Goal: Information Seeking & Learning: Learn about a topic

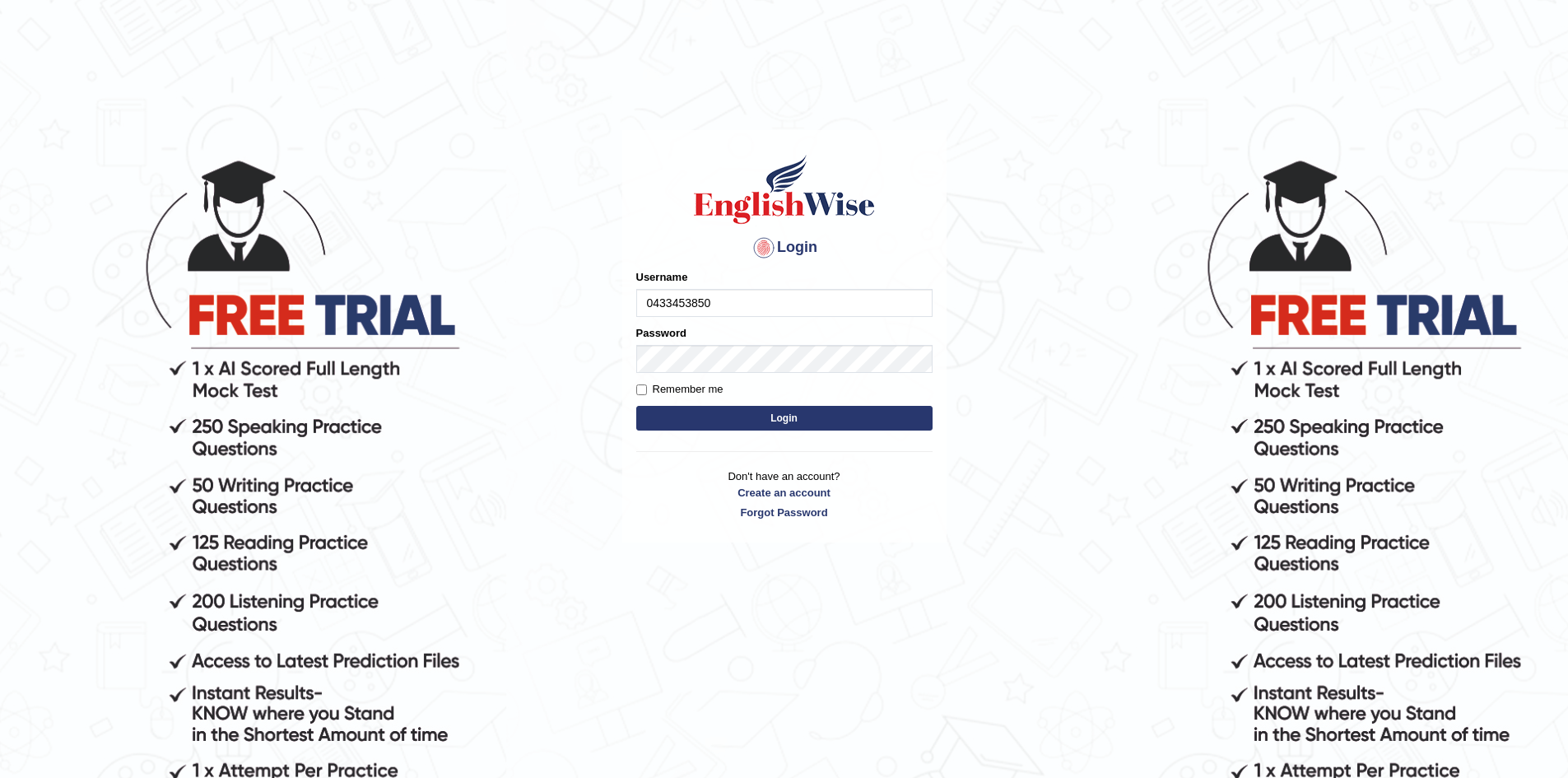
type input "0433453850"
click at [636, 406] on button "Login" at bounding box center [784, 418] width 296 height 25
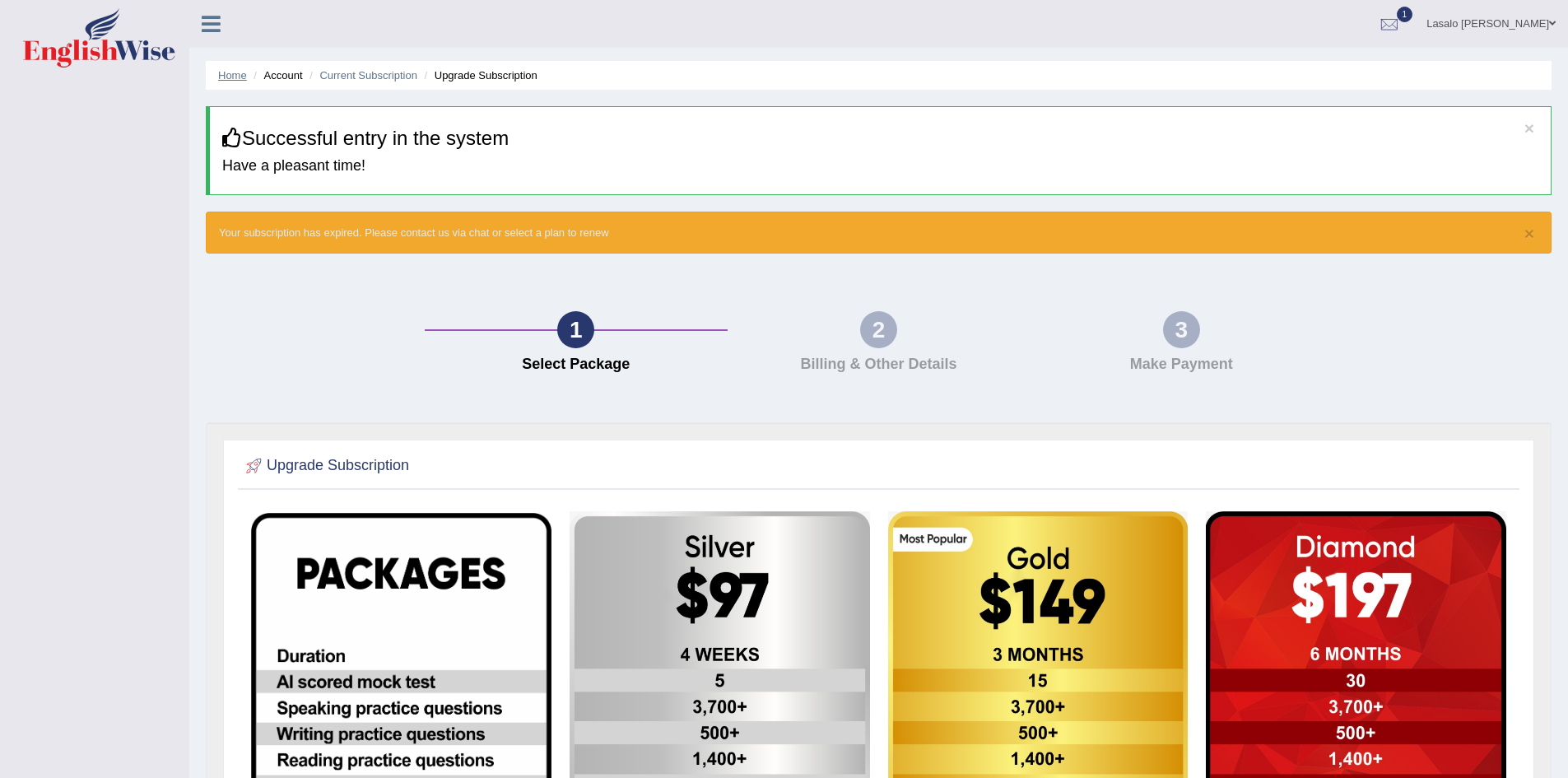
click at [239, 80] on link "Home" at bounding box center [233, 75] width 29 height 13
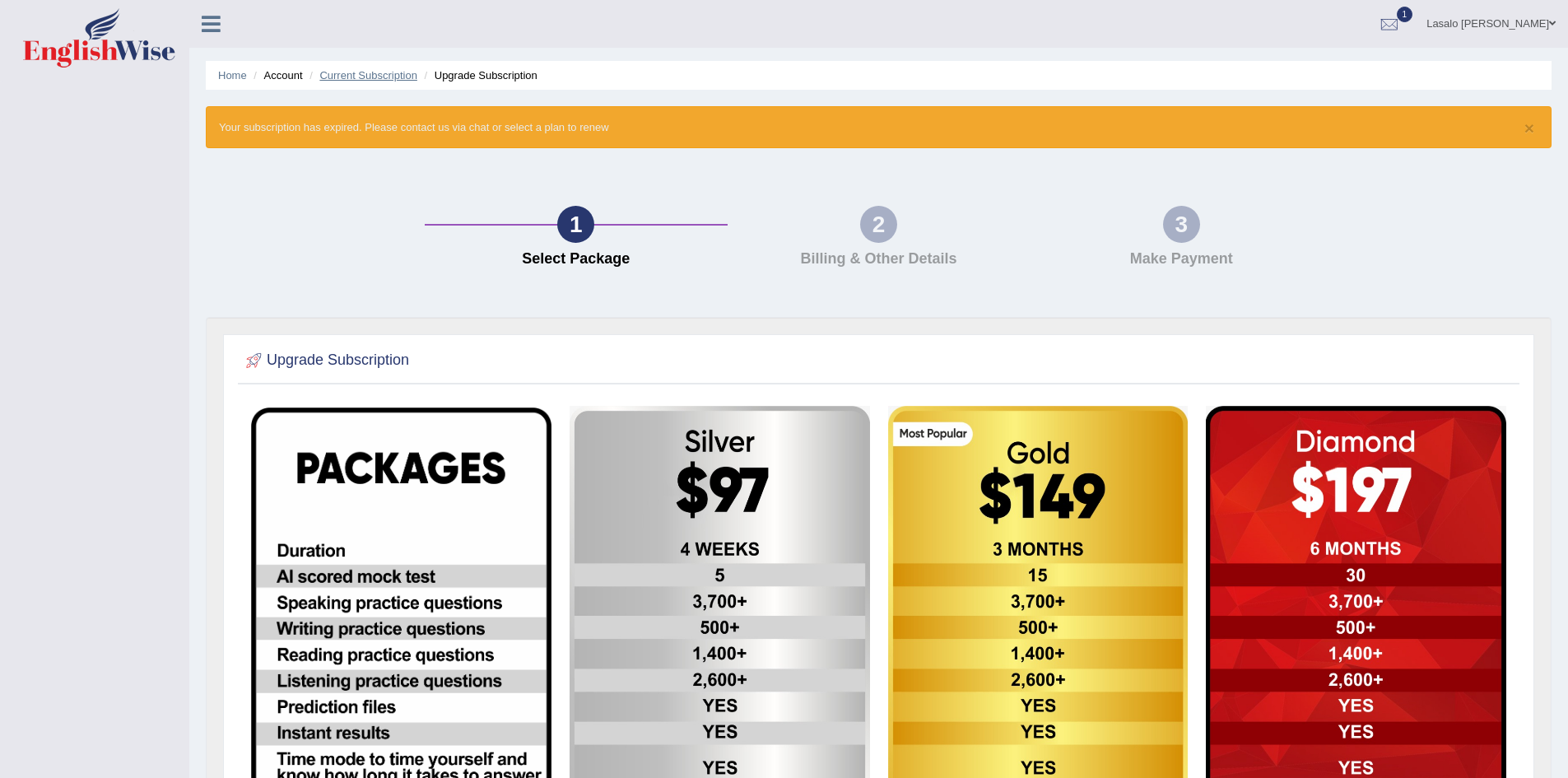
click at [355, 77] on link "Current Subscription" at bounding box center [369, 75] width 98 height 13
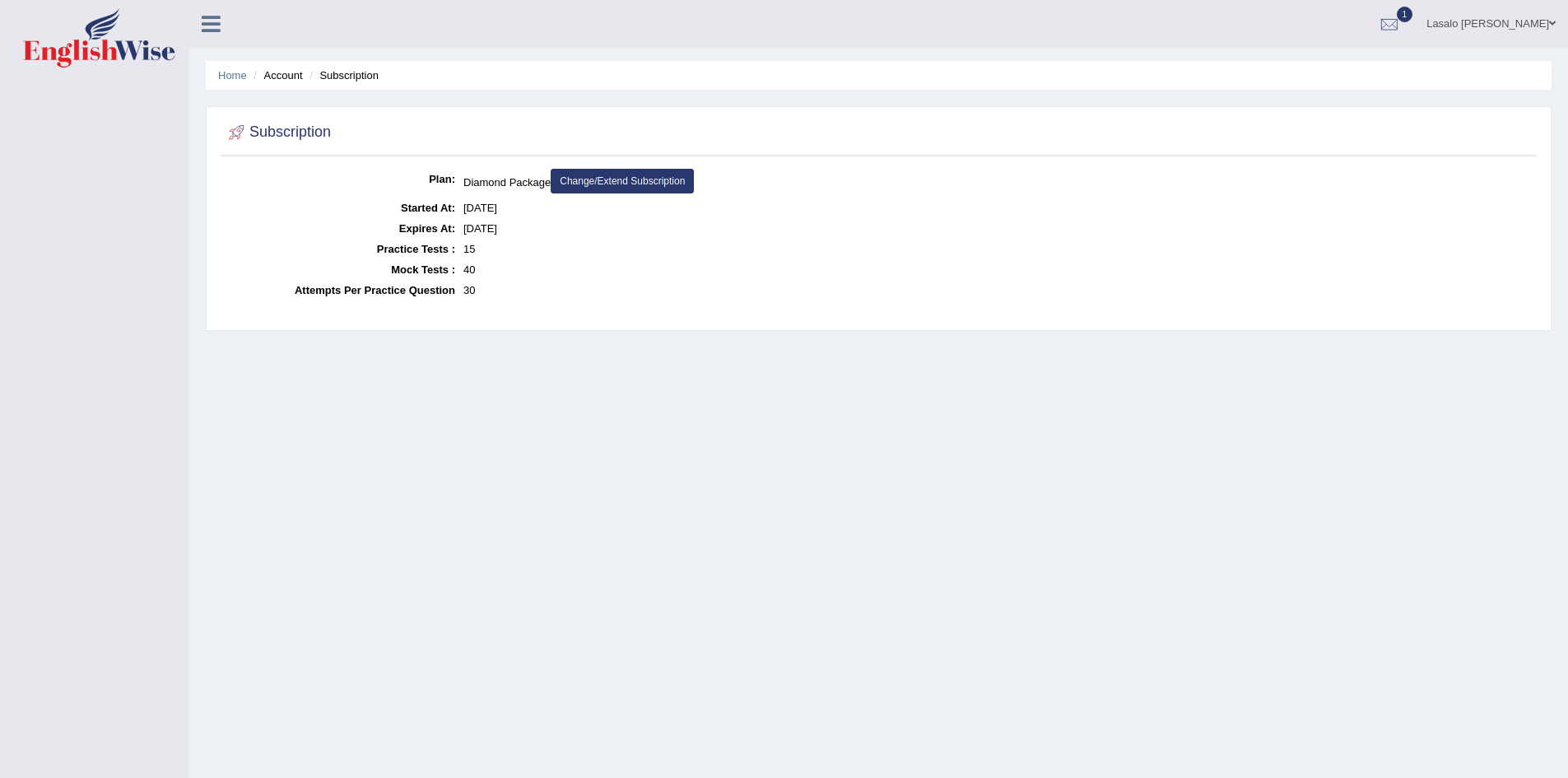
click at [666, 177] on link "Change/Extend Subscription" at bounding box center [622, 181] width 144 height 25
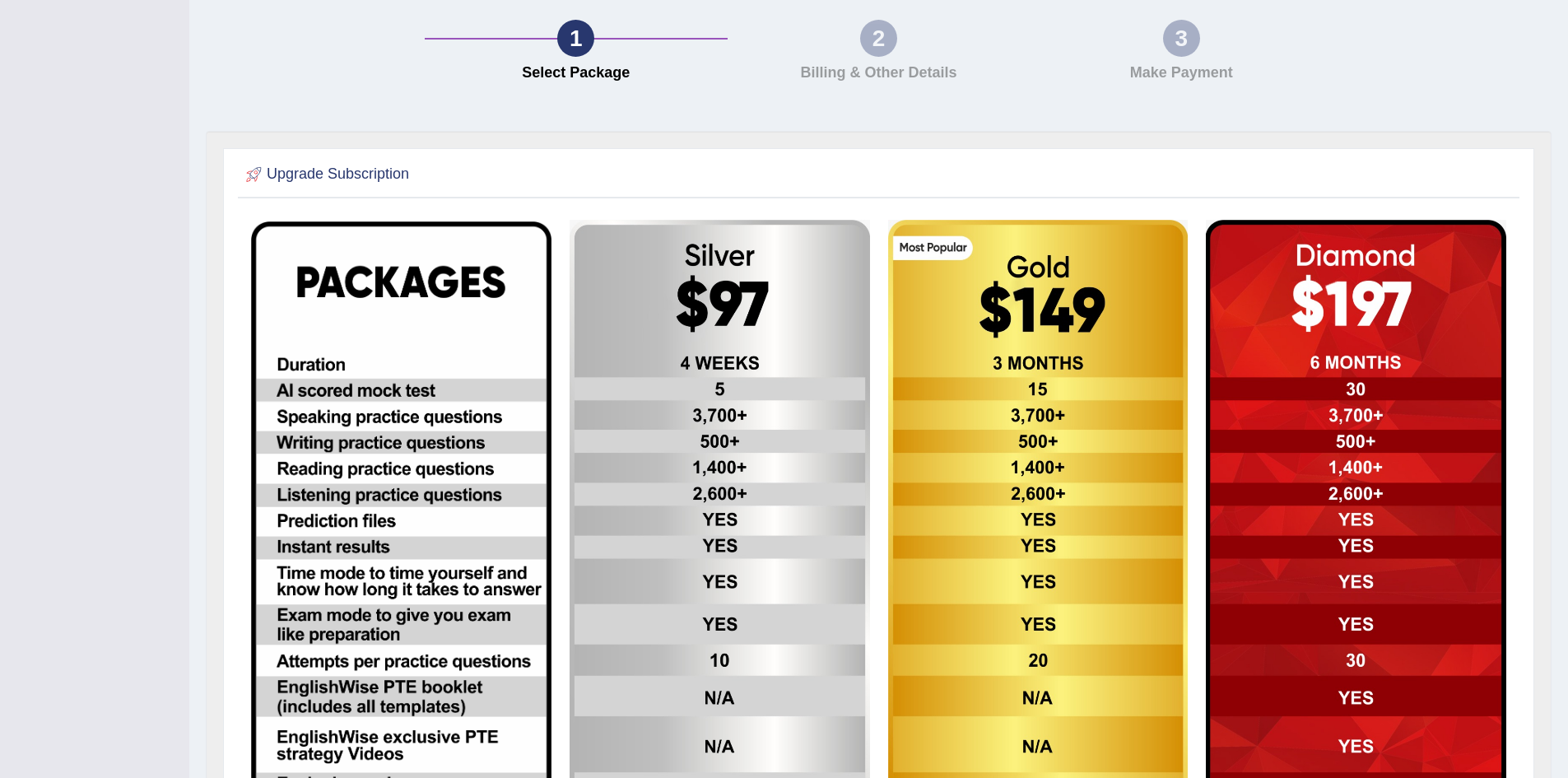
scroll to position [104, 0]
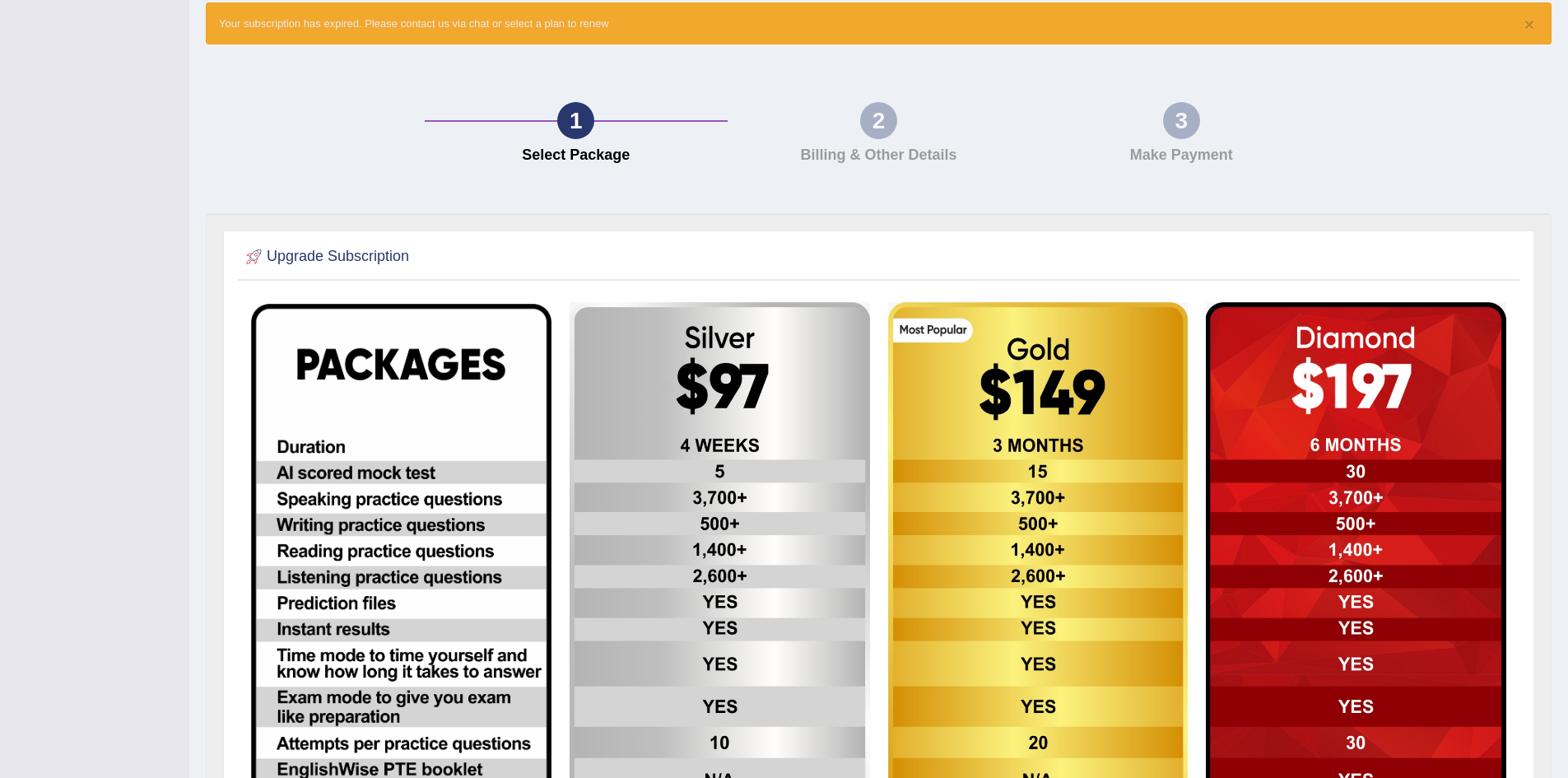
click at [417, 423] on img at bounding box center [401, 641] width 301 height 675
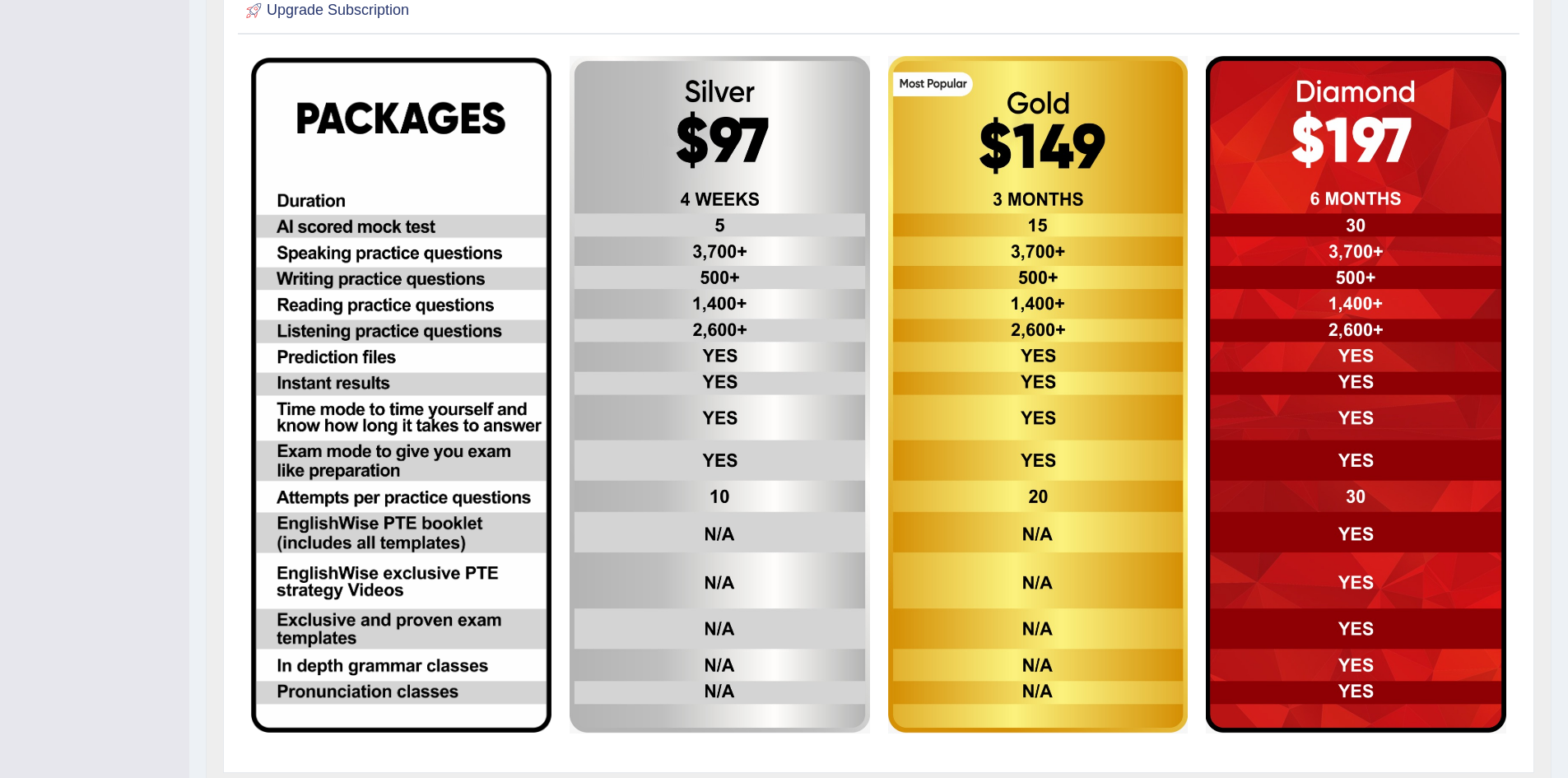
scroll to position [351, 0]
click at [808, 164] on img at bounding box center [719, 394] width 301 height 678
click at [814, 159] on img at bounding box center [719, 394] width 301 height 678
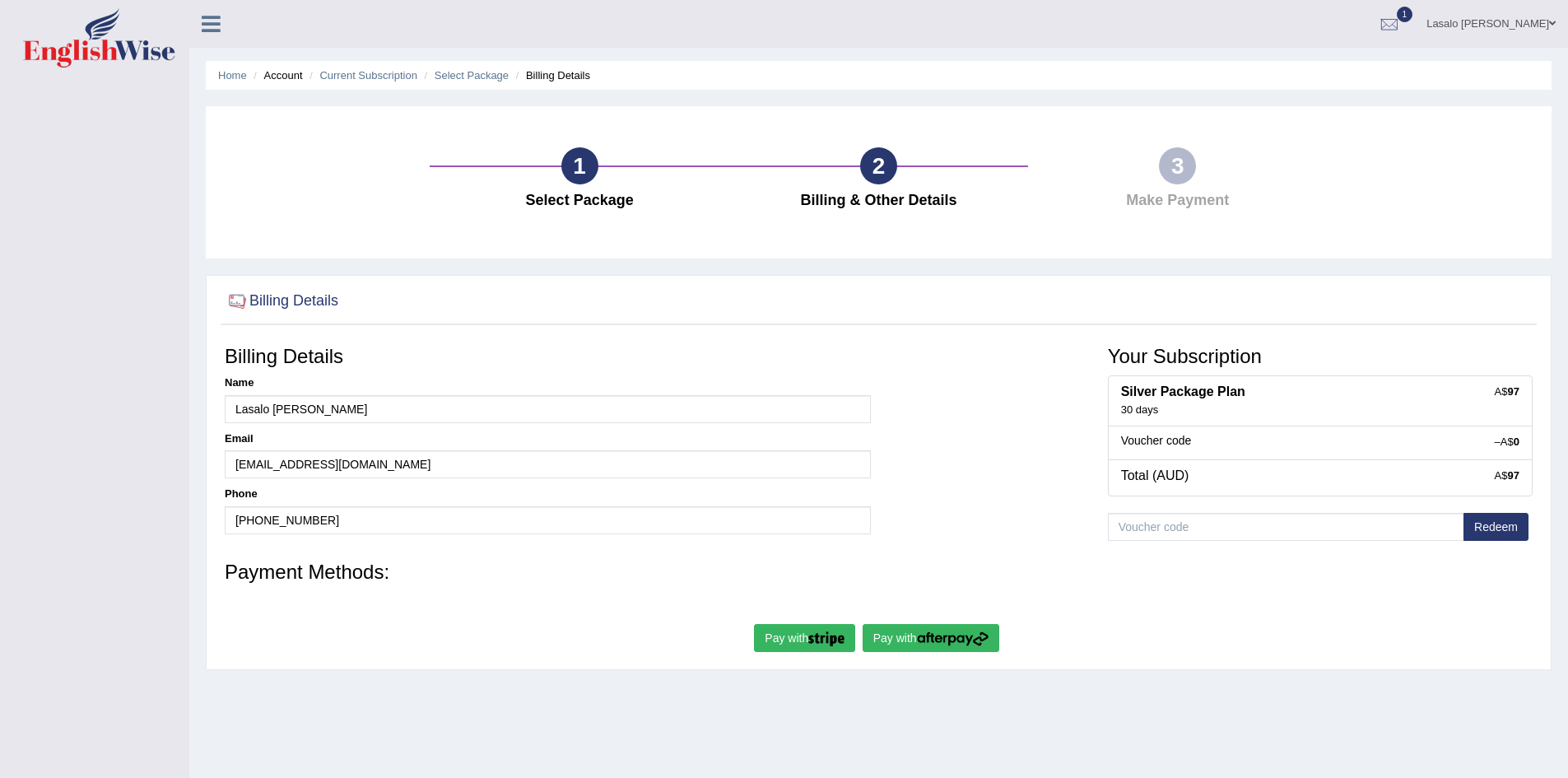
click at [1507, 528] on button "Redeem" at bounding box center [1496, 527] width 65 height 28
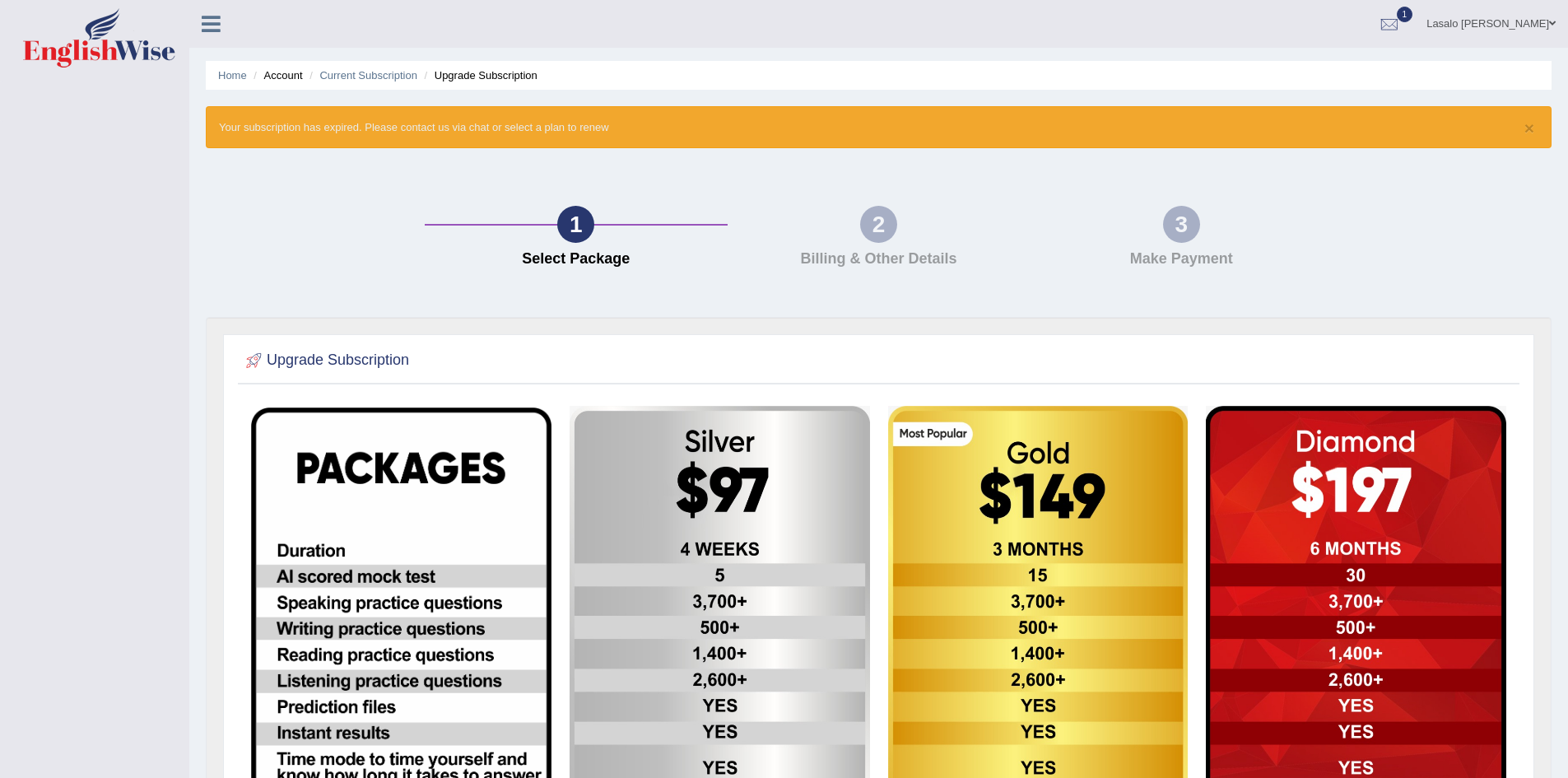
click at [286, 77] on li "Account" at bounding box center [276, 75] width 53 height 15
click at [347, 75] on link "Current Subscription" at bounding box center [369, 75] width 98 height 13
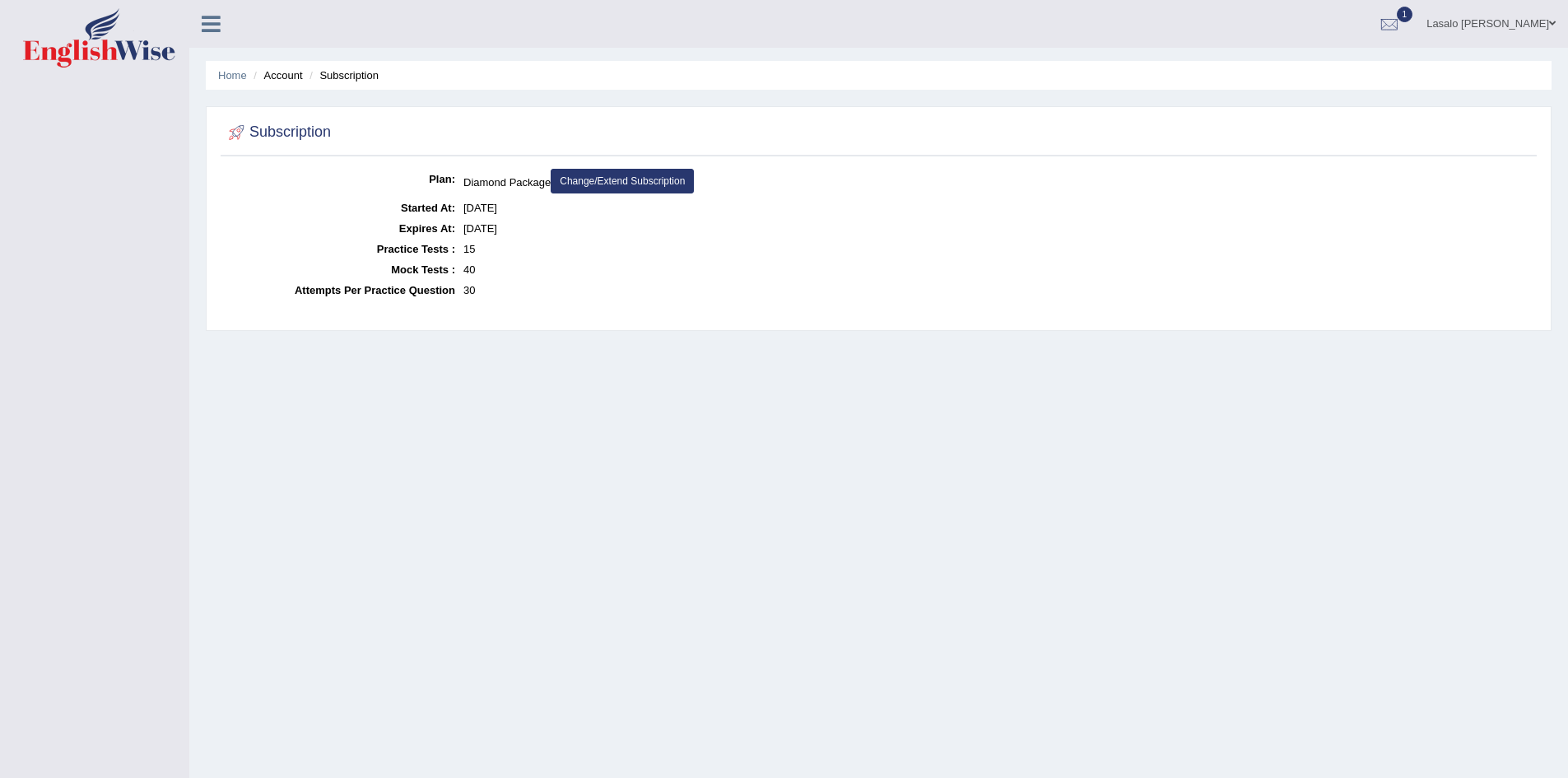
click at [625, 181] on link "Change/Extend Subscription" at bounding box center [622, 181] width 144 height 25
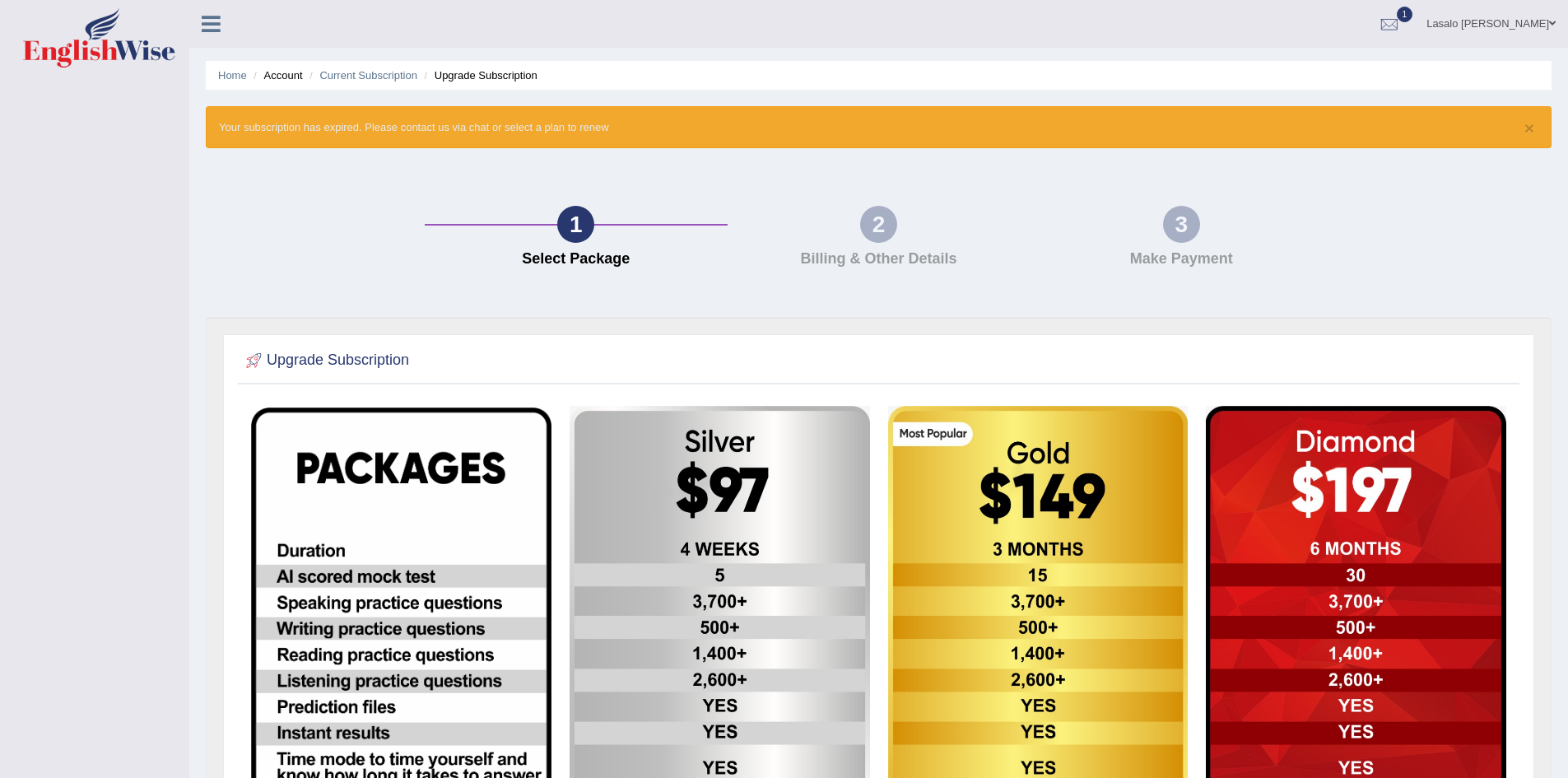
click at [885, 232] on div "2" at bounding box center [878, 224] width 37 height 37
click at [1550, 26] on span at bounding box center [1552, 24] width 6 height 11
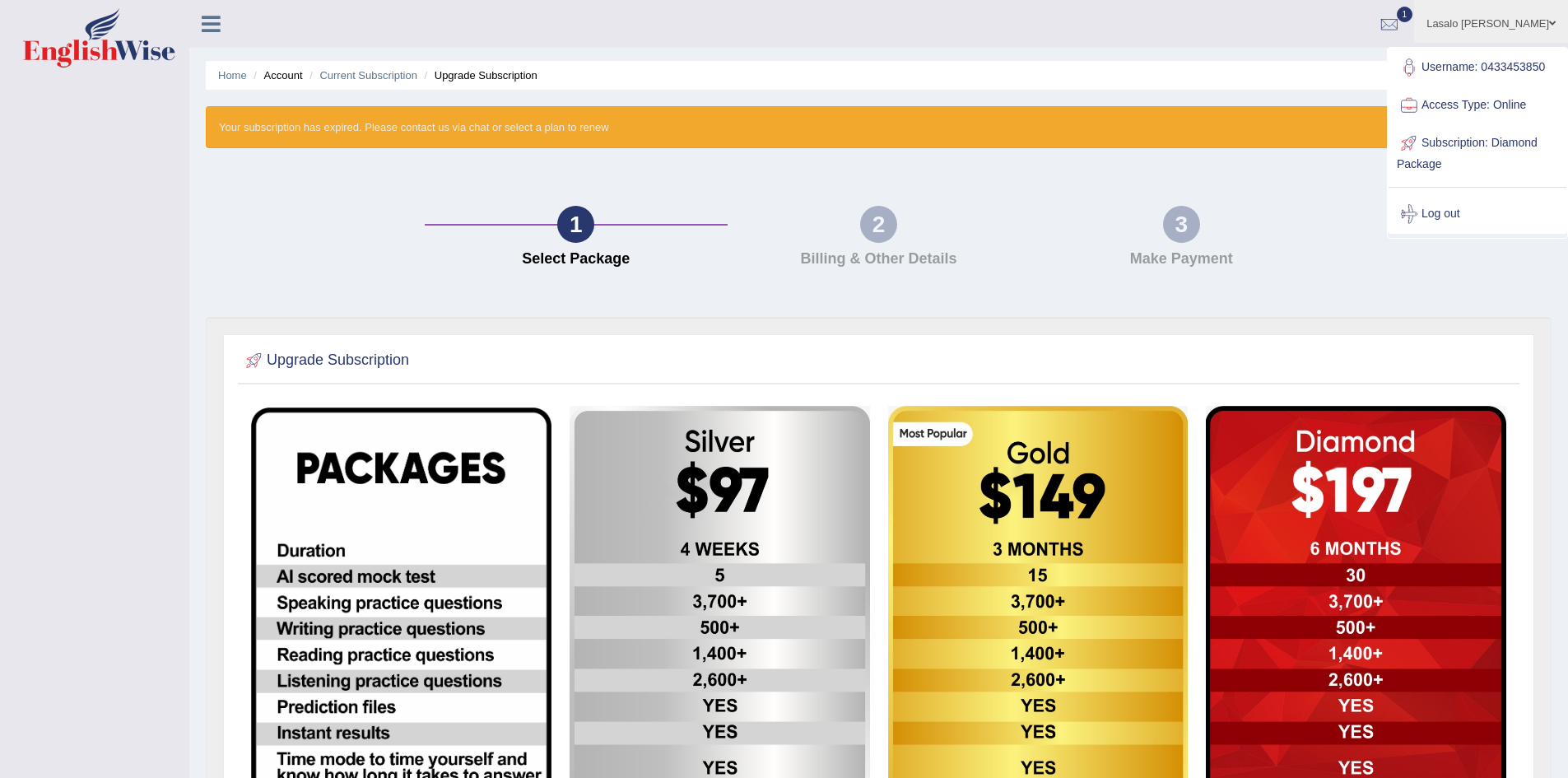
click at [1348, 32] on ul "Lasalo iosefo Mulipola Toggle navigation Username: 0433453850 Access Type: Onli…" at bounding box center [1086, 24] width 966 height 47
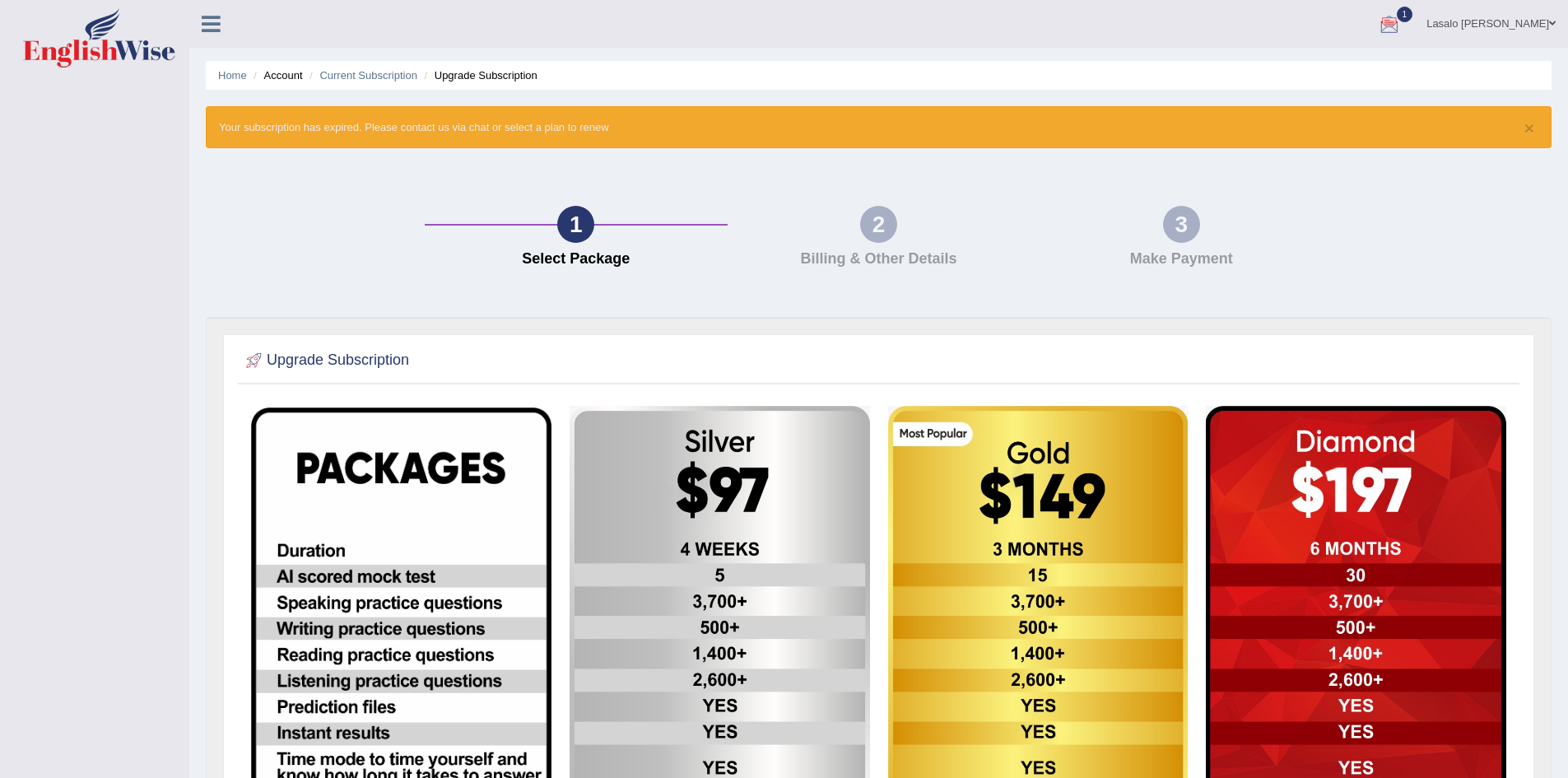
click at [1402, 16] on div at bounding box center [1389, 25] width 25 height 25
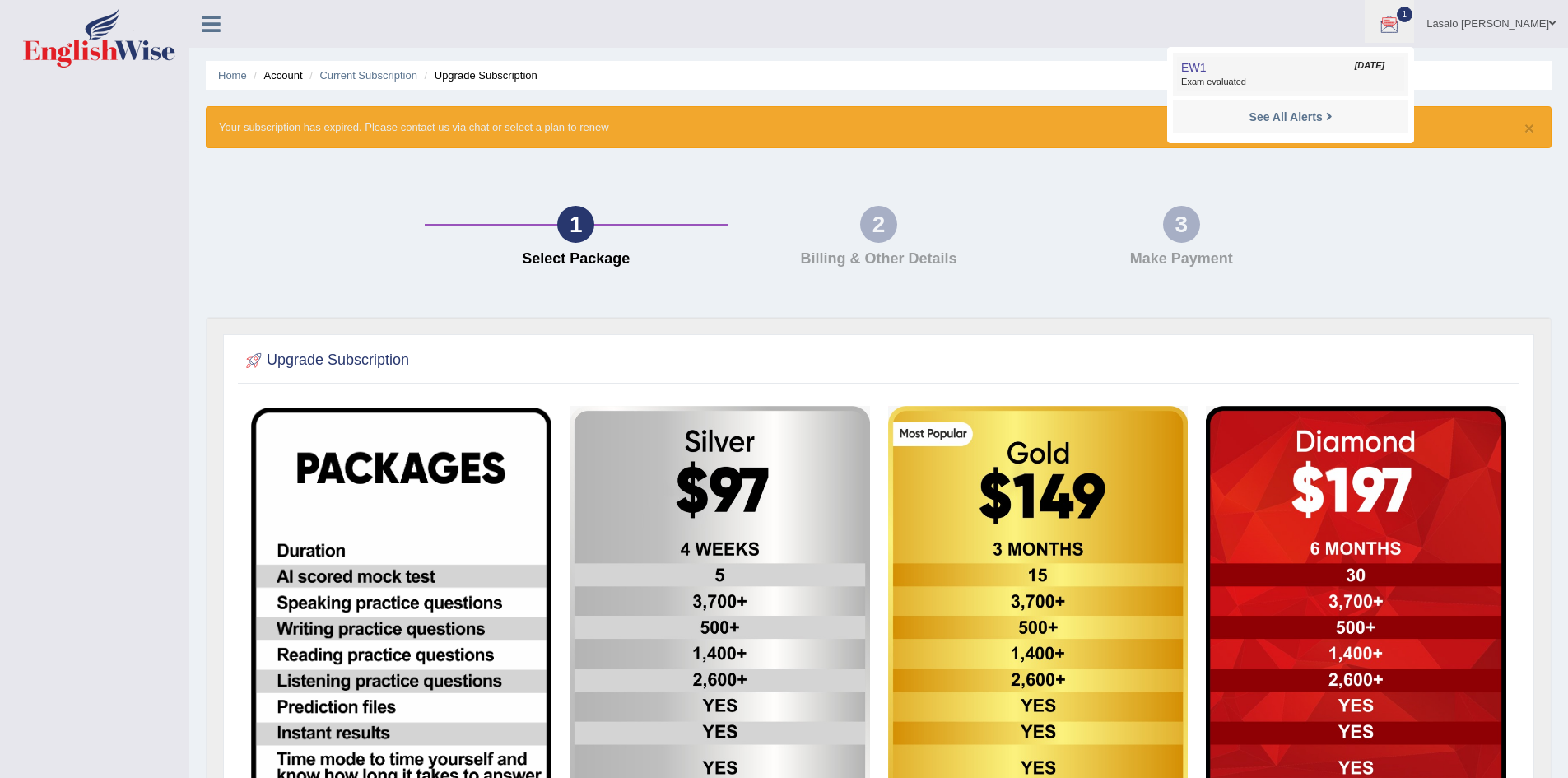
click at [1309, 86] on span "Exam evaluated" at bounding box center [1290, 82] width 219 height 13
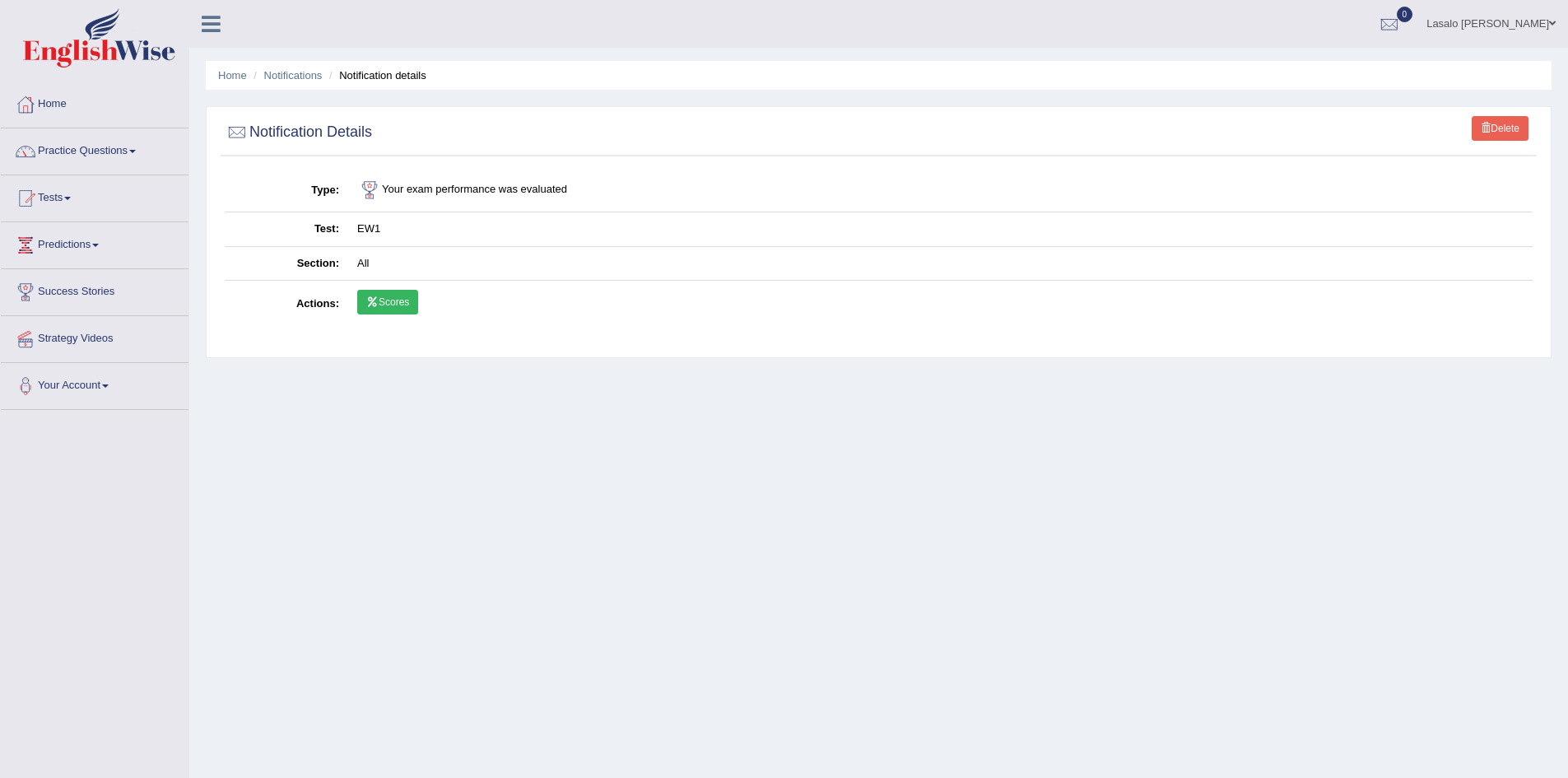
click at [405, 298] on link "Scores" at bounding box center [387, 302] width 61 height 25
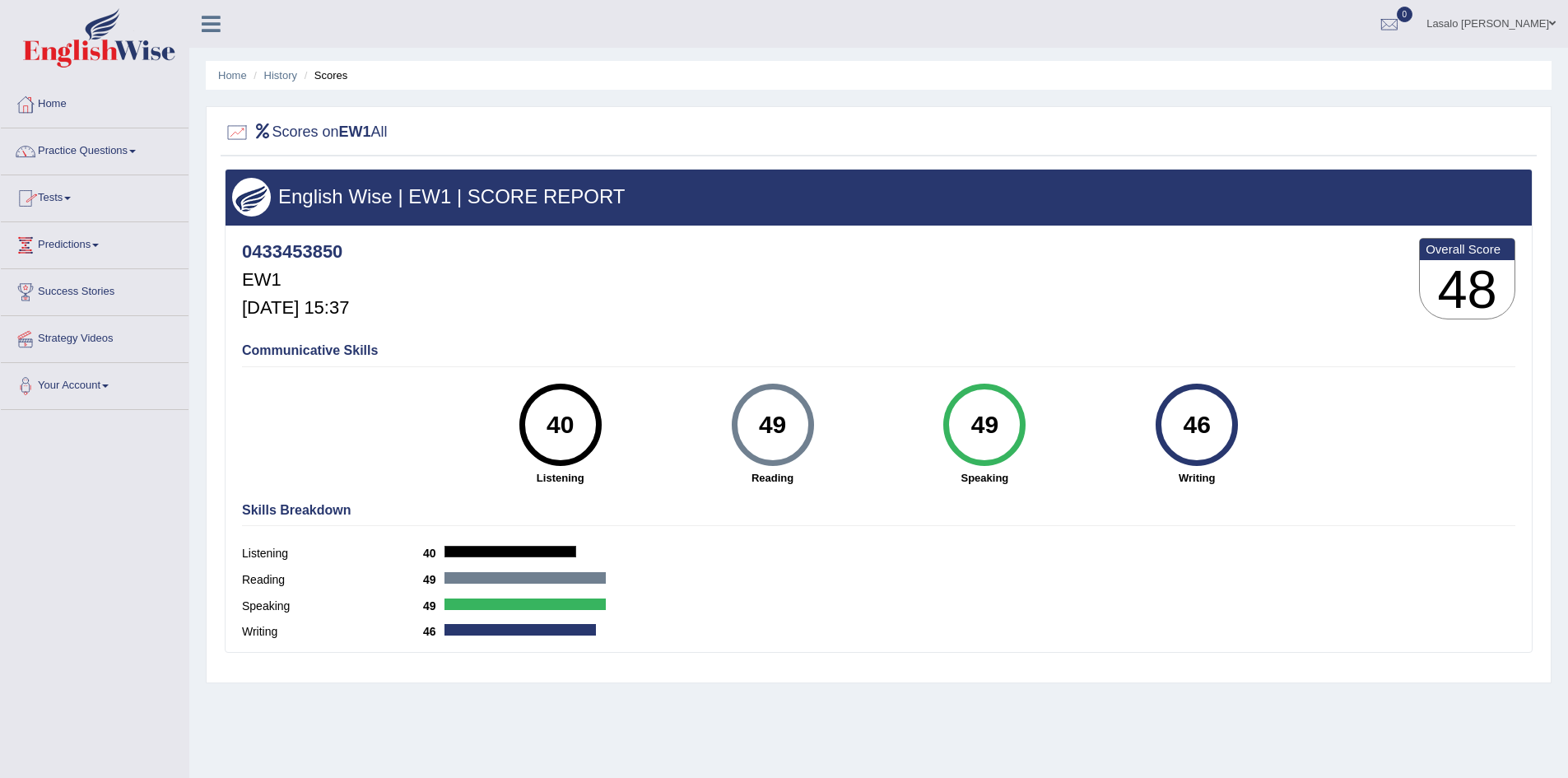
click at [97, 154] on link "Practice Questions" at bounding box center [94, 148] width 188 height 41
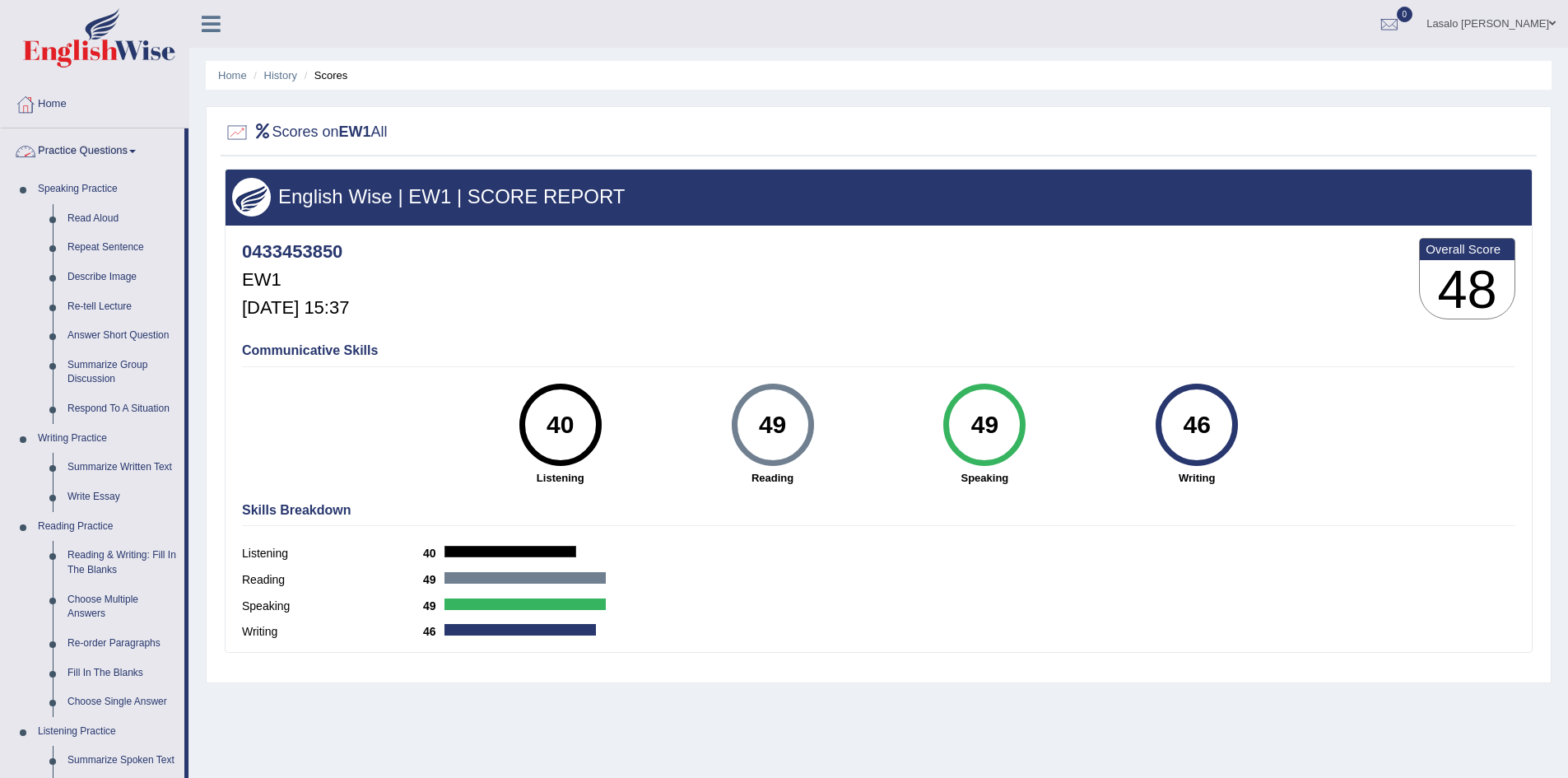
click at [91, 145] on link "Practice Questions" at bounding box center [93, 148] width 184 height 41
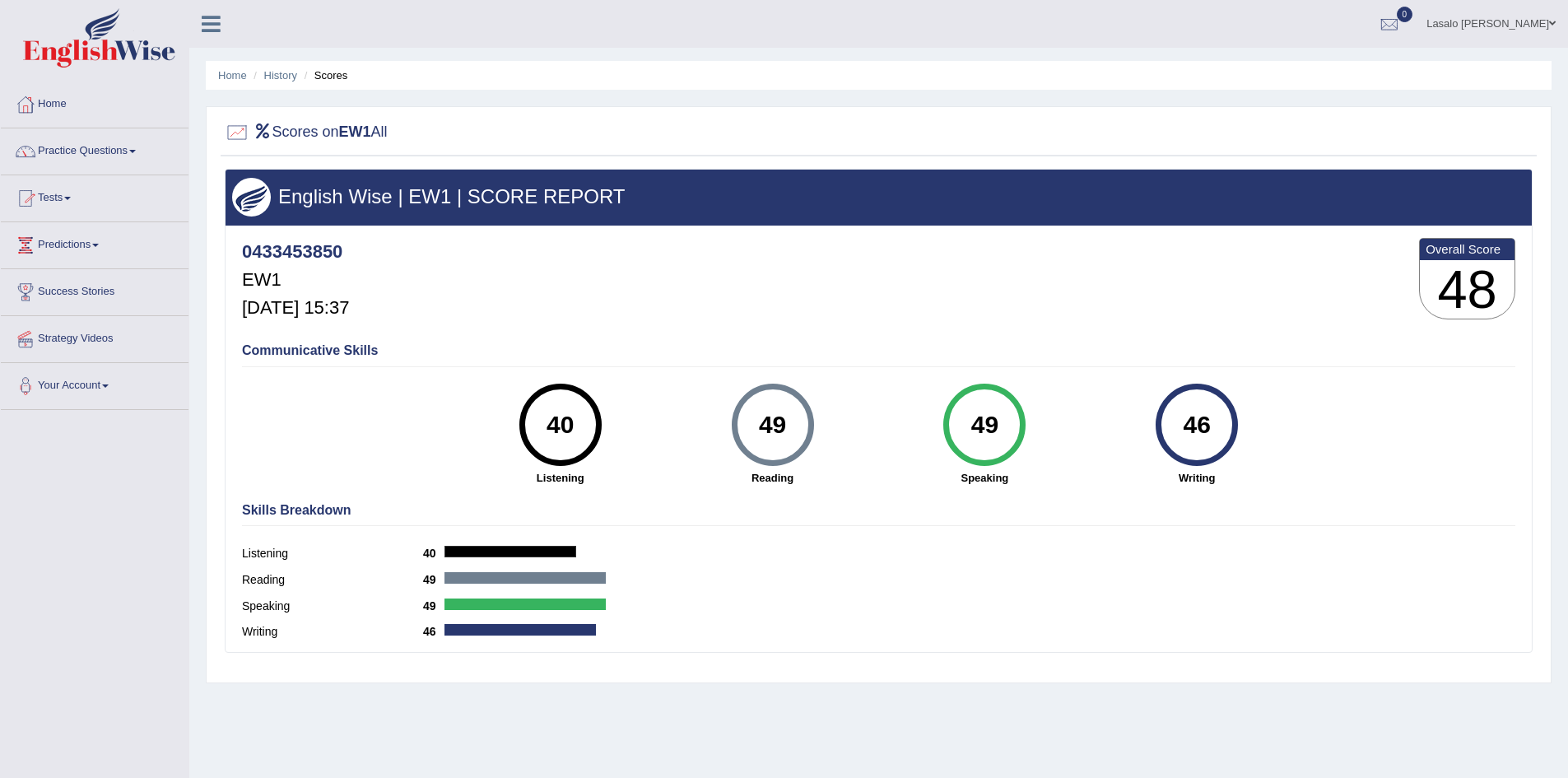
click at [51, 203] on link "Tests" at bounding box center [94, 195] width 188 height 41
click at [71, 260] on link "Take Mock Test" at bounding box center [107, 265] width 154 height 30
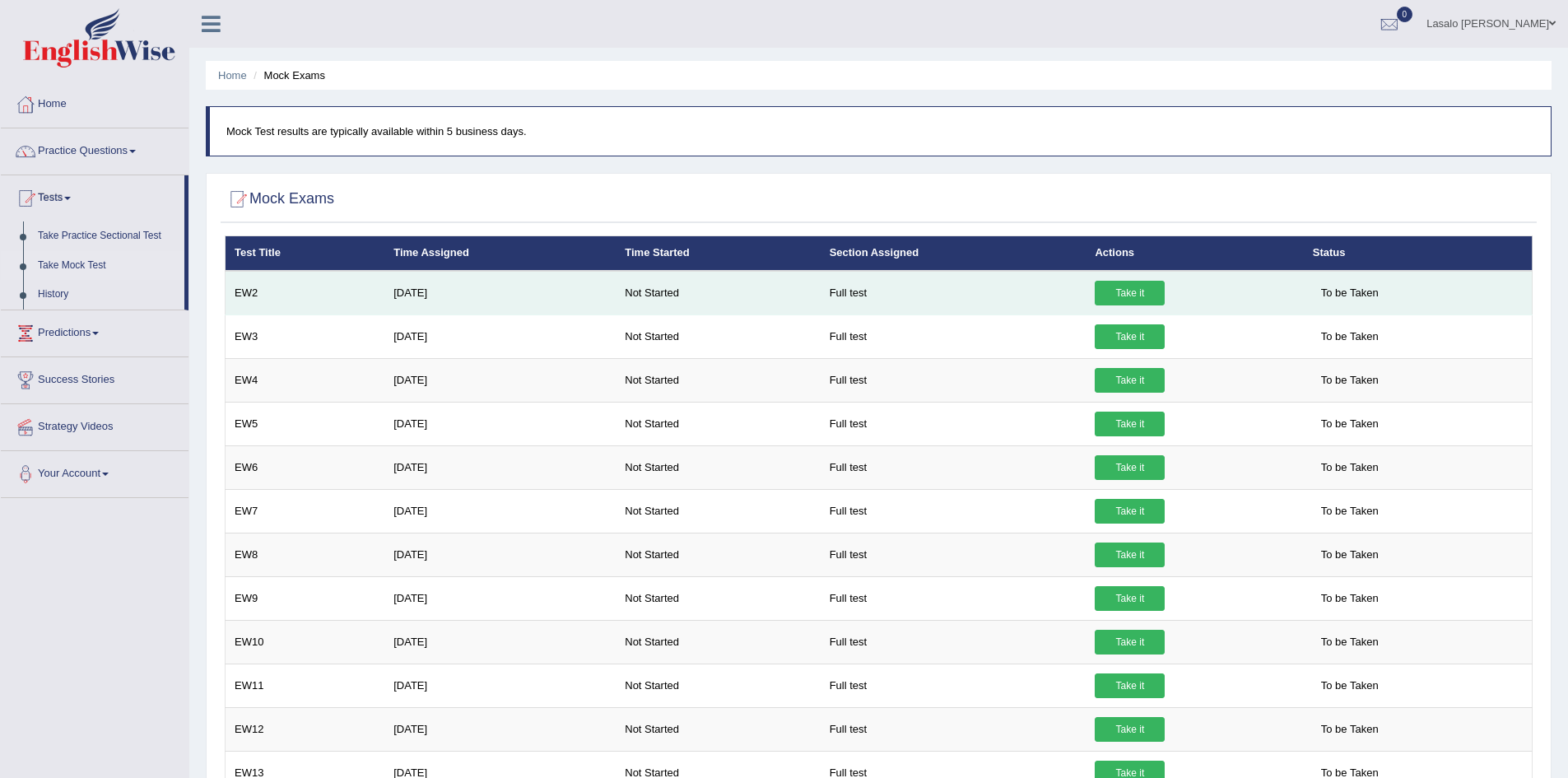
click at [1124, 294] on link "Take it" at bounding box center [1129, 293] width 70 height 25
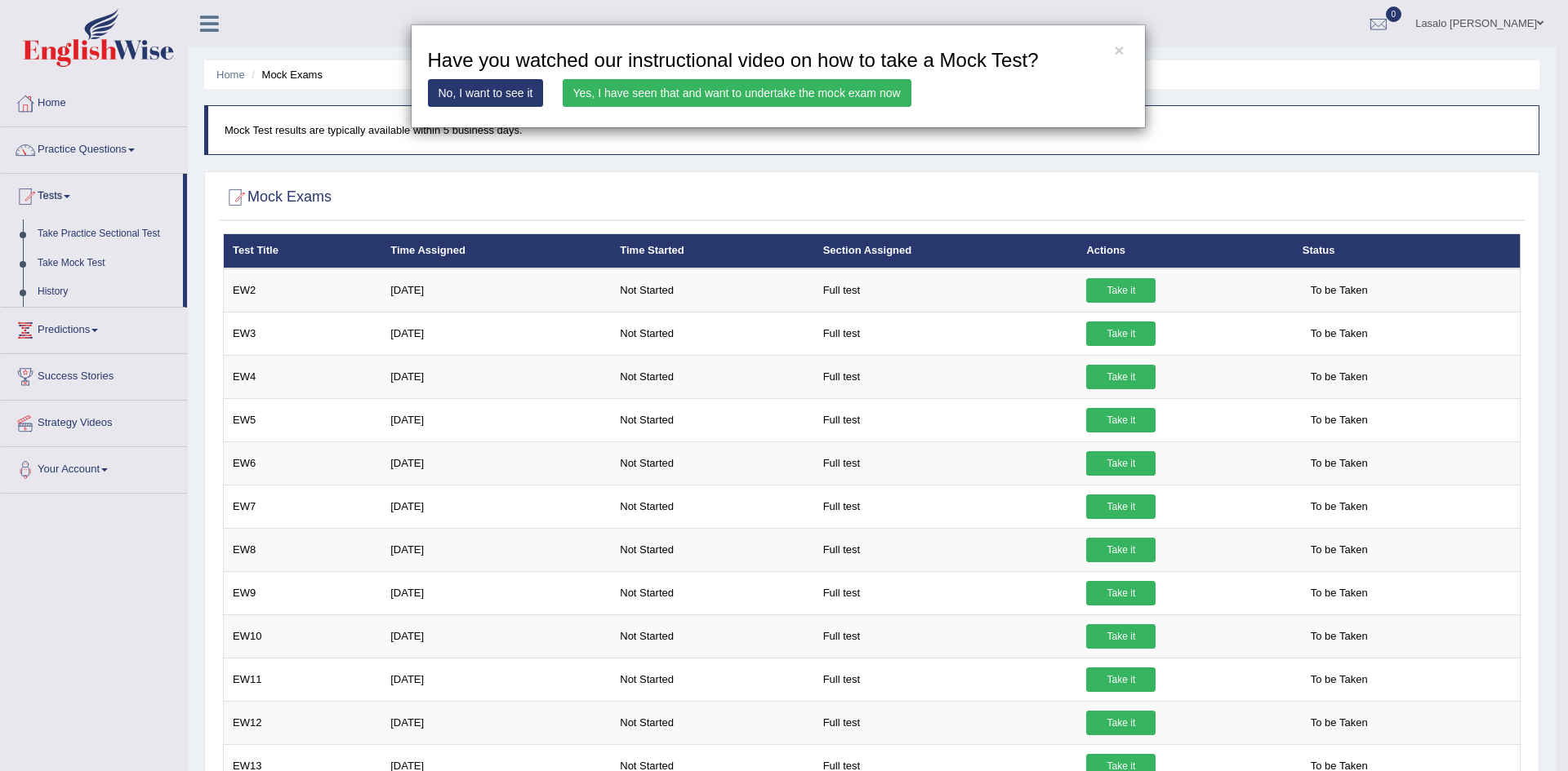
click at [703, 91] on link "Yes, I have seen that and want to undertake the mock exam now" at bounding box center [736, 93] width 349 height 28
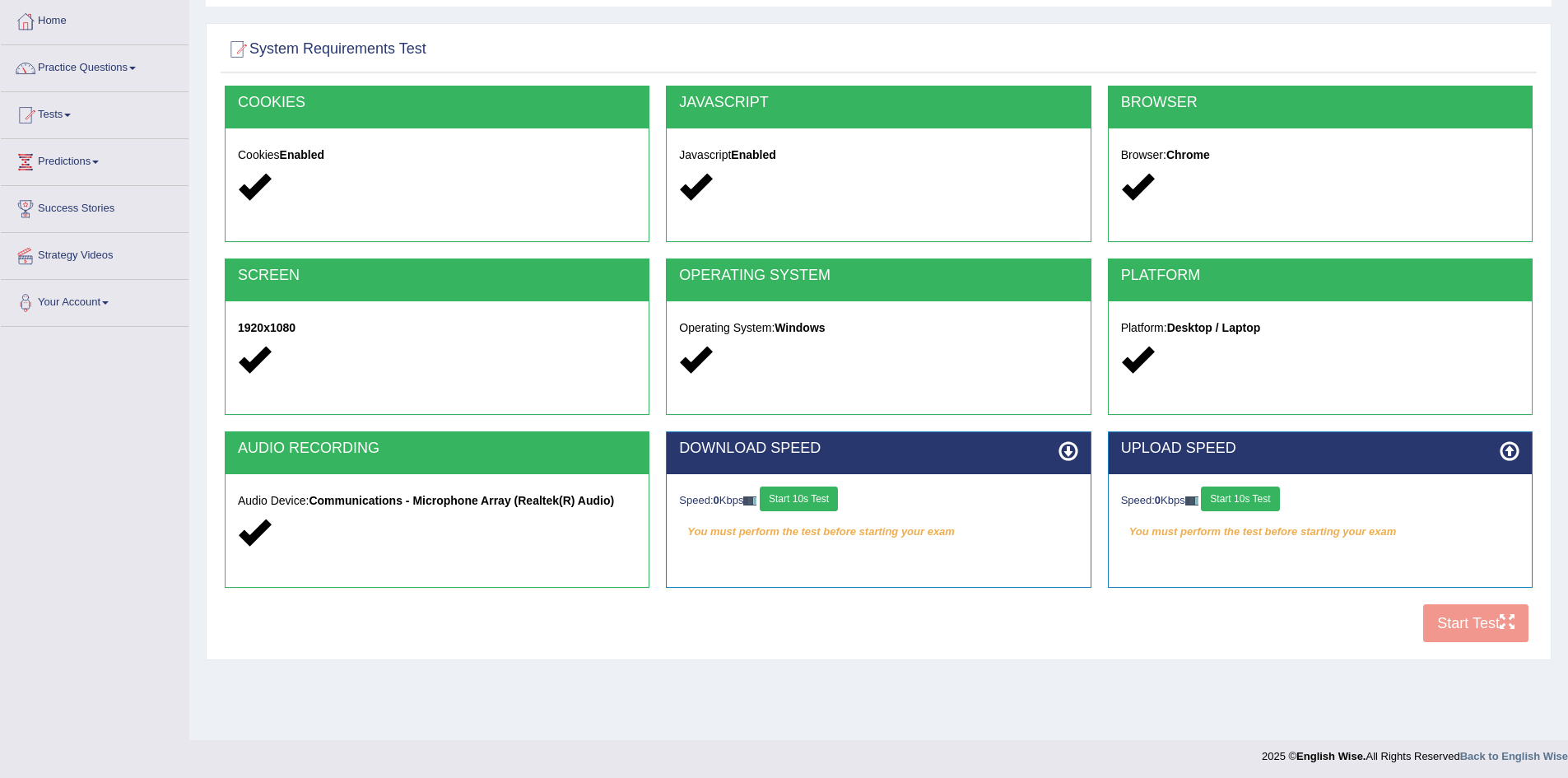
scroll to position [86, 0]
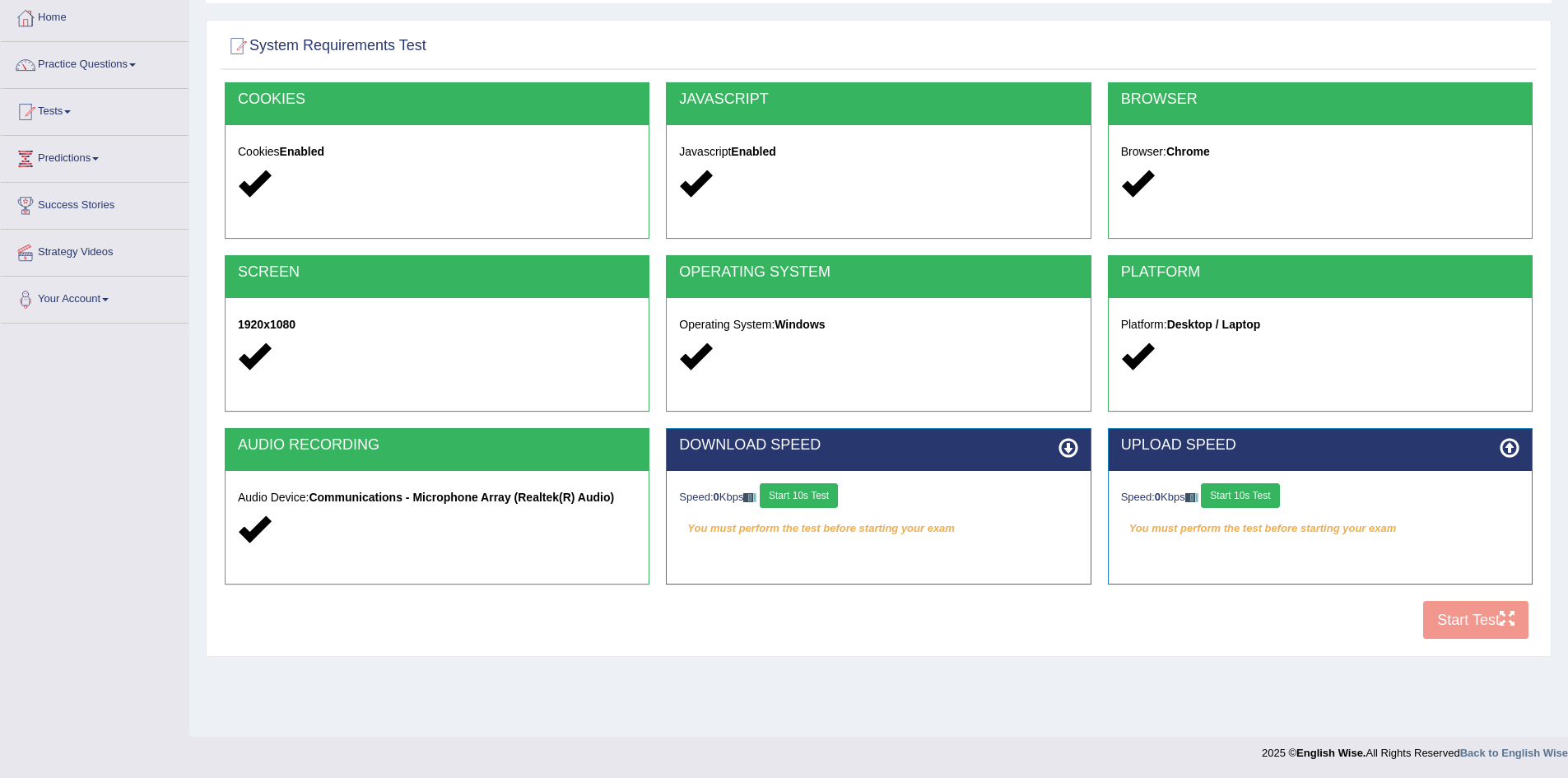
click at [812, 495] on button "Start 10s Test" at bounding box center [799, 495] width 78 height 25
click at [812, 495] on button "Start 10s Test" at bounding box center [817, 495] width 78 height 25
click at [1498, 627] on div "COOKIES Cookies Enabled JAVASCRIPT Javascript Enabled BROWSER Browser: Chrome S…" at bounding box center [878, 365] width 1316 height 566
click at [1463, 621] on div "COOKIES Cookies Enabled JAVASCRIPT Javascript Enabled BROWSER Browser: Chrome S…" at bounding box center [878, 365] width 1316 height 566
click at [1251, 502] on button "Start 10s Test" at bounding box center [1240, 495] width 78 height 25
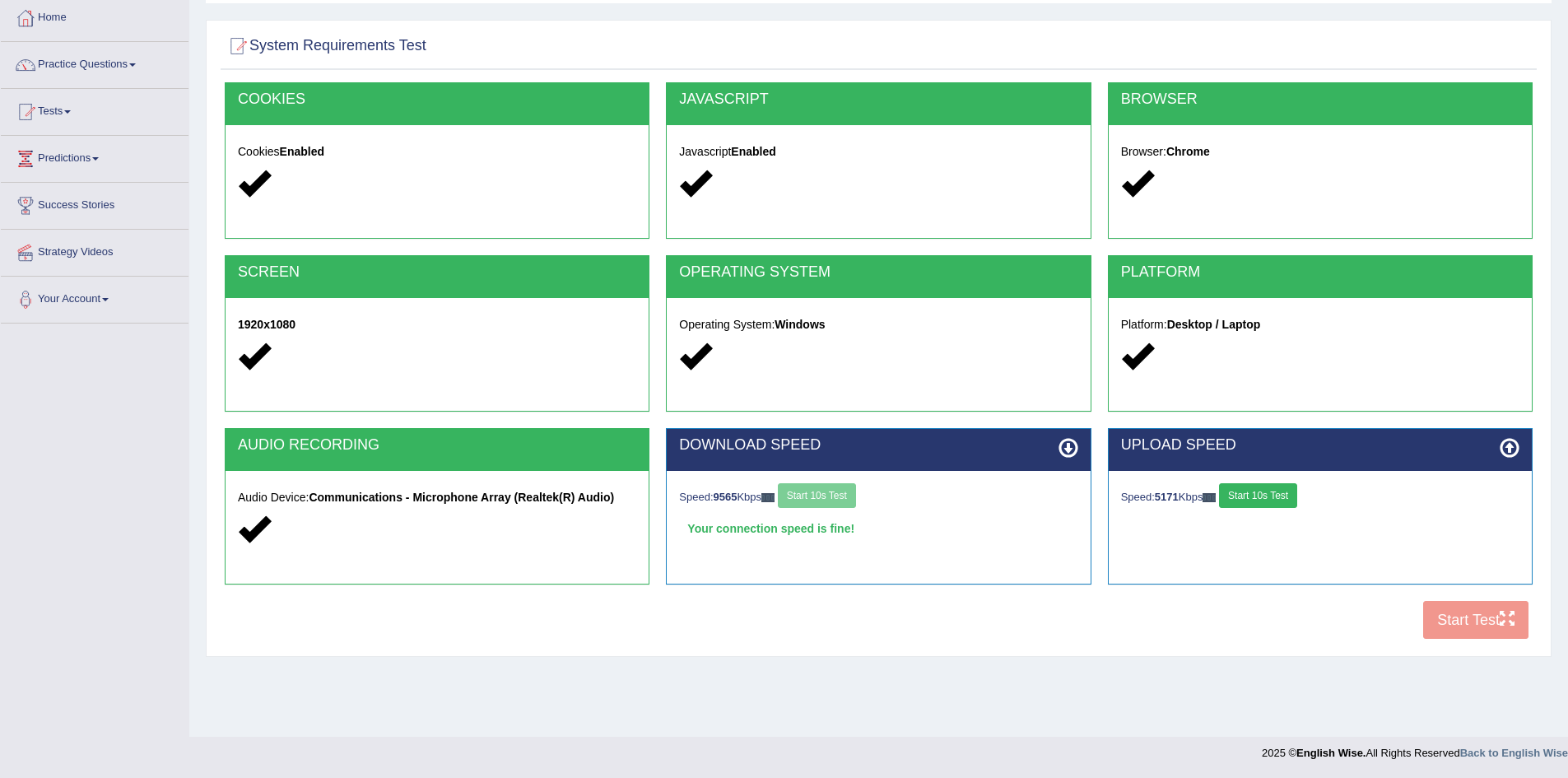
click at [1267, 498] on button "Start 10s Test" at bounding box center [1258, 495] width 78 height 25
click at [1482, 623] on button "Start Test" at bounding box center [1476, 620] width 105 height 38
